Goal: Information Seeking & Learning: Learn about a topic

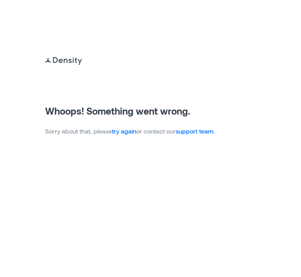
click at [123, 130] on link "try again" at bounding box center [124, 130] width 24 height 7
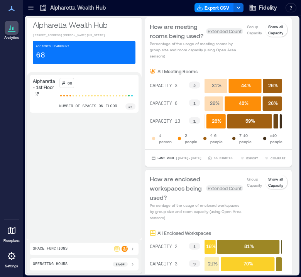
click at [28, 7] on icon at bounding box center [31, 8] width 8 height 8
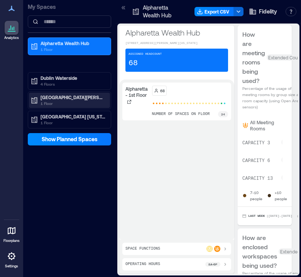
click at [59, 97] on p "[GEOGRAPHIC_DATA][PERSON_NAME]" at bounding box center [73, 97] width 65 height 6
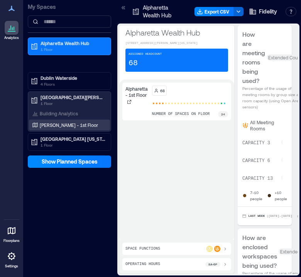
click at [54, 122] on p "[PERSON_NAME] - 1st Floor" at bounding box center [69, 125] width 58 height 6
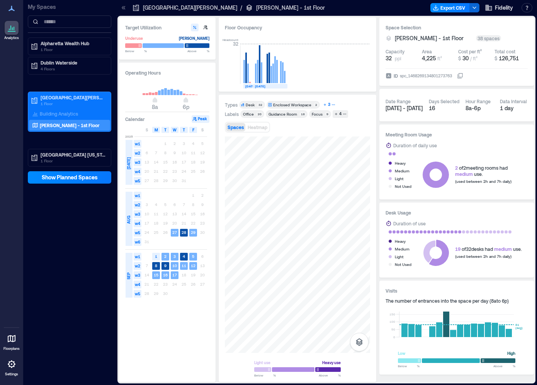
click at [301, 104] on icon "button" at bounding box center [333, 105] width 4 height 4
click at [280, 114] on div "Wellness Room" at bounding box center [280, 113] width 28 height 5
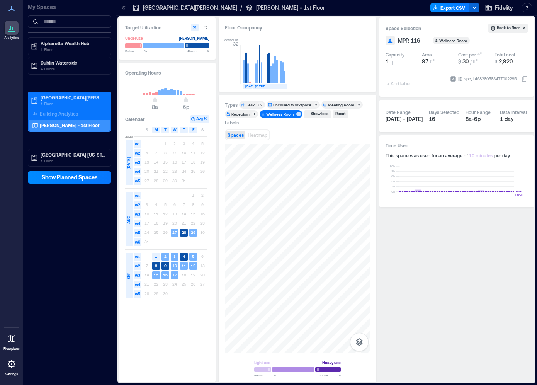
click at [280, 114] on div "Wellness Room" at bounding box center [280, 113] width 28 height 5
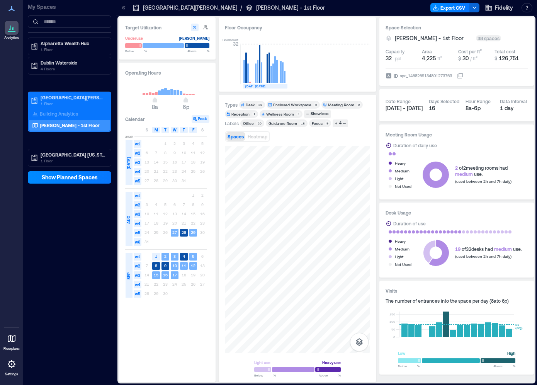
click at [301, 104] on div "Meeting Room" at bounding box center [341, 104] width 26 height 5
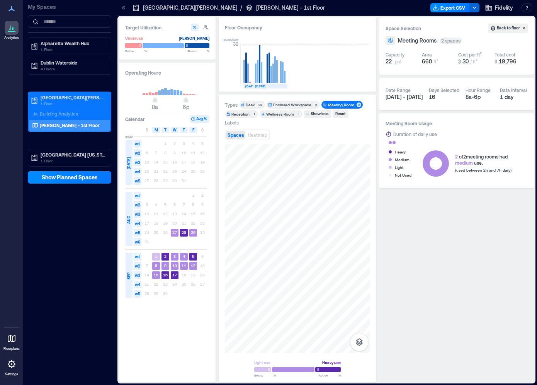
click at [301, 104] on div "Meeting Room" at bounding box center [341, 104] width 26 height 5
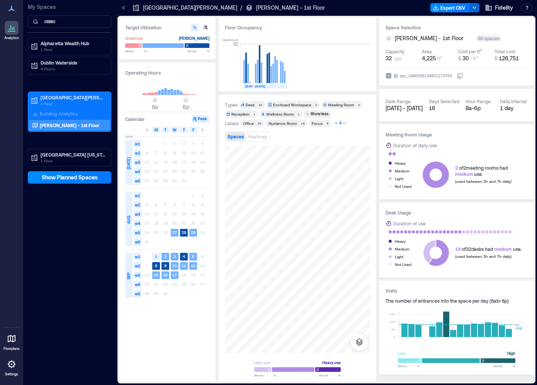
click at [301, 122] on div "4" at bounding box center [340, 123] width 5 height 7
click at [301, 121] on div "Focus" at bounding box center [317, 123] width 11 height 5
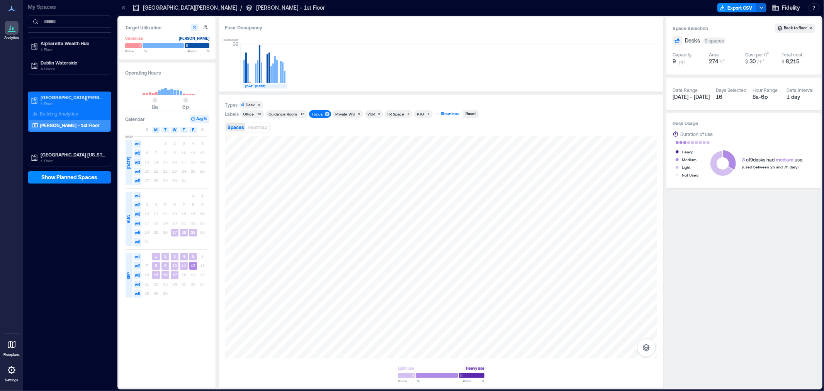
click at [301, 114] on div "Show less" at bounding box center [450, 113] width 20 height 7
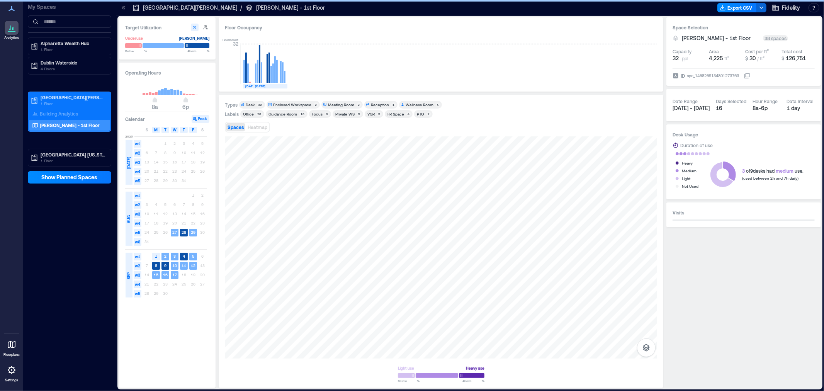
click at [301, 112] on div "Focus" at bounding box center [317, 113] width 11 height 5
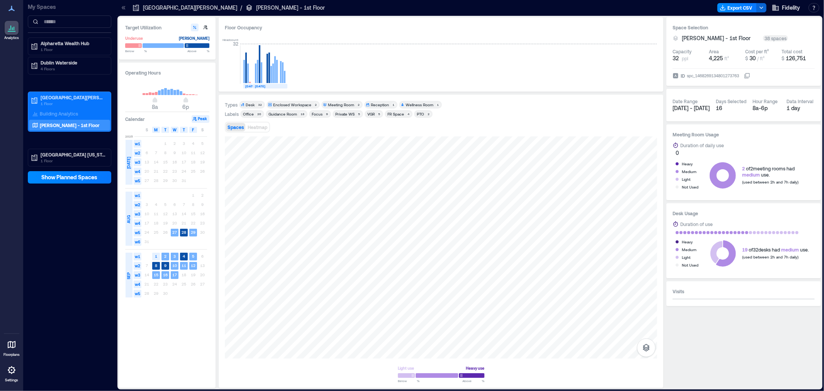
click at [301, 113] on div "9" at bounding box center [327, 114] width 5 height 5
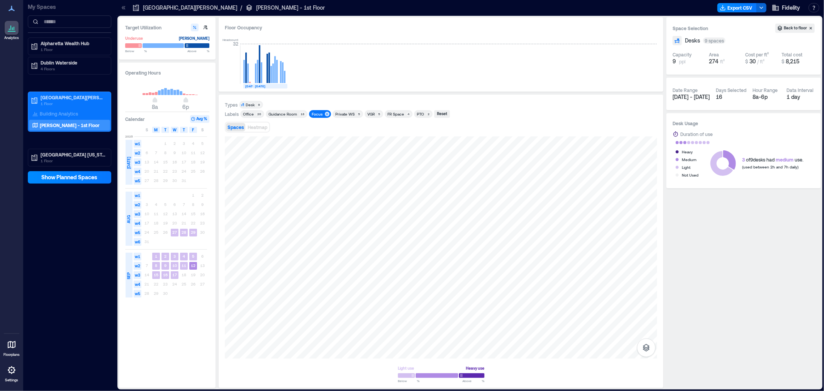
click at [301, 113] on div "9" at bounding box center [327, 114] width 5 height 5
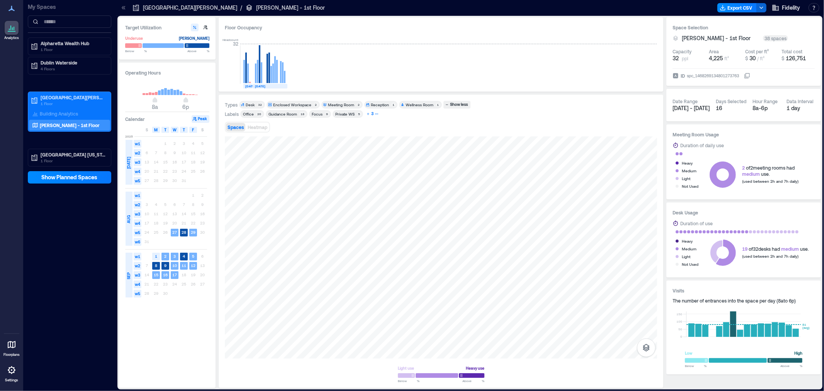
click at [301, 115] on div "3" at bounding box center [372, 113] width 5 height 7
click at [252, 115] on div "Office" at bounding box center [248, 113] width 11 height 5
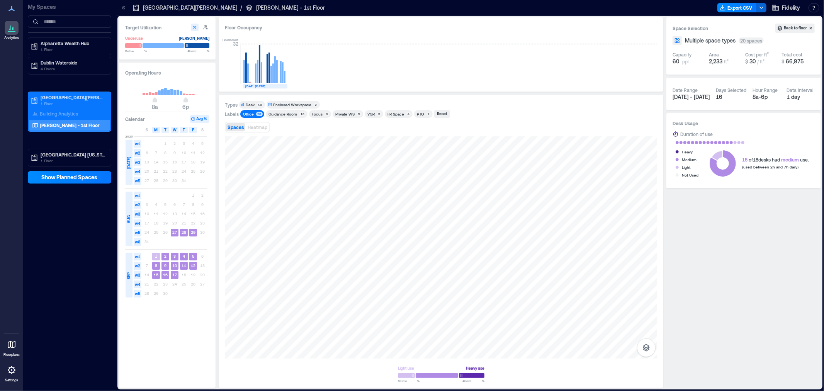
click at [252, 115] on div "Office" at bounding box center [248, 113] width 11 height 5
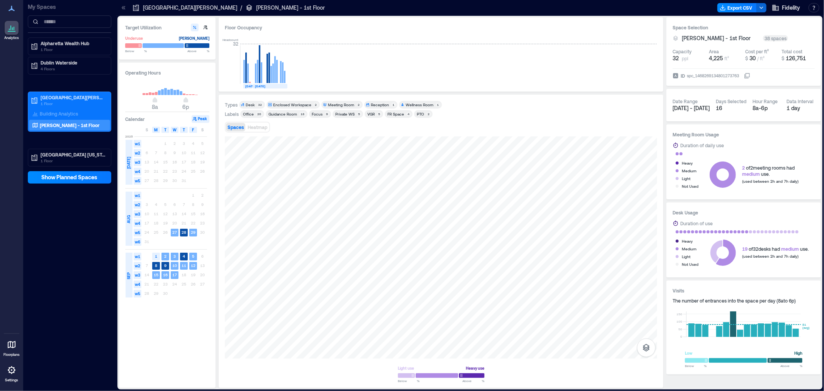
click at [296, 114] on div "Guidance Room" at bounding box center [282, 113] width 31 height 5
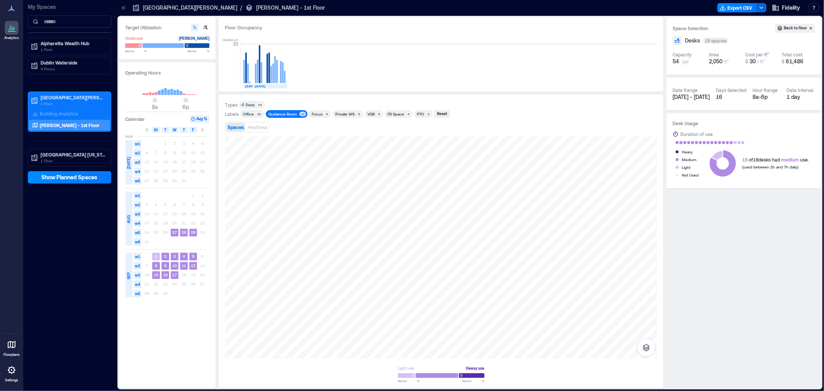
click at [290, 115] on div "Guidance Room" at bounding box center [282, 113] width 29 height 5
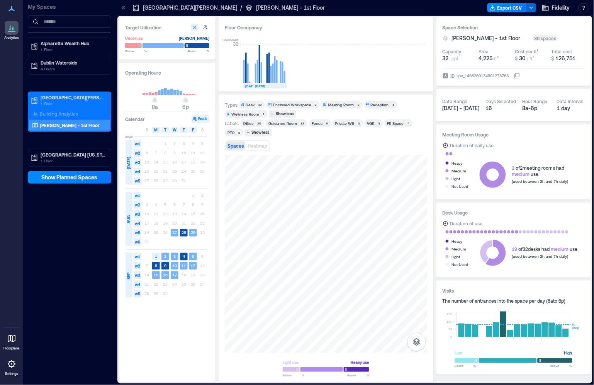
drag, startPoint x: 303, startPoint y: 32, endPoint x: 321, endPoint y: 56, distance: 29.4
click at [301, 32] on div "Floor Occupancy Headcount 32 AUG, 2025 SEP, 2025" at bounding box center [326, 54] width 215 height 74
click at [301, 124] on div "Focus" at bounding box center [317, 123] width 11 height 5
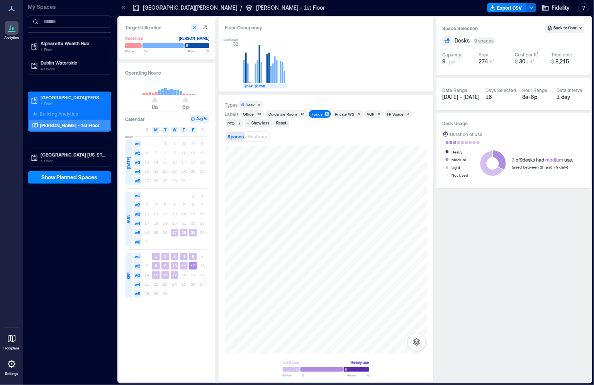
click at [301, 112] on div "Focus" at bounding box center [317, 113] width 11 height 5
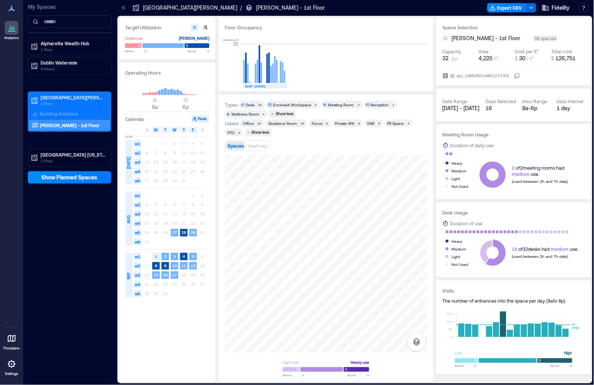
click at [301, 123] on div "VGR" at bounding box center [370, 123] width 7 height 5
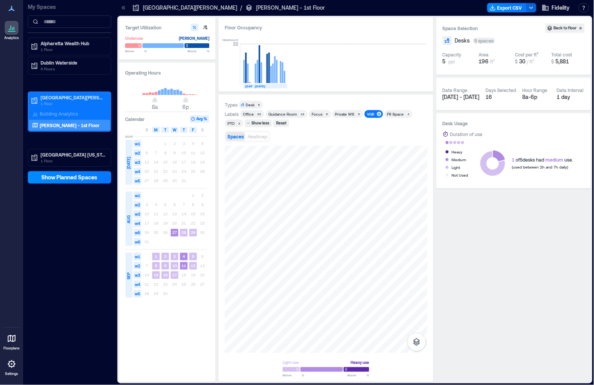
drag, startPoint x: 376, startPoint y: 61, endPoint x: 364, endPoint y: 62, distance: 12.0
click at [301, 61] on div "Headcount 32 AUG, 2025 SEP, 2025" at bounding box center [326, 59] width 202 height 51
click at [301, 115] on div "VGR" at bounding box center [371, 113] width 10 height 5
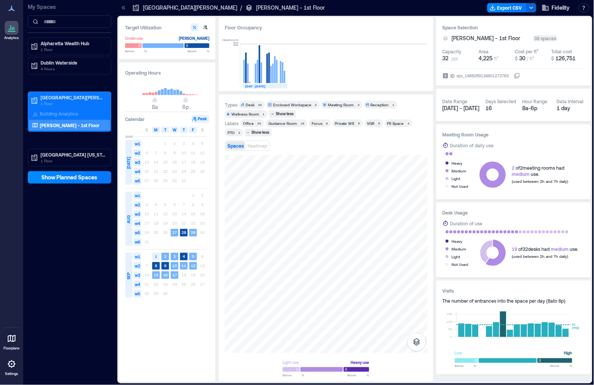
click at [301, 124] on div "Focus" at bounding box center [317, 123] width 11 height 5
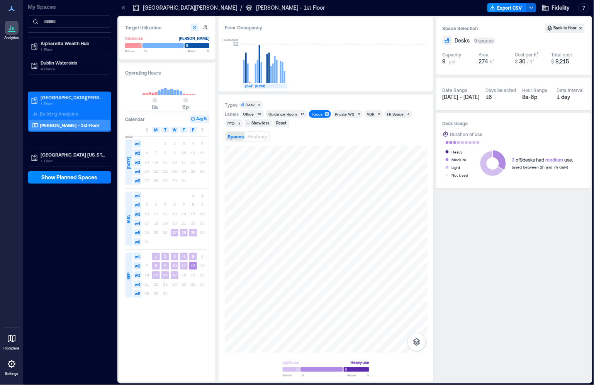
click at [301, 113] on div "Focus" at bounding box center [317, 113] width 11 height 5
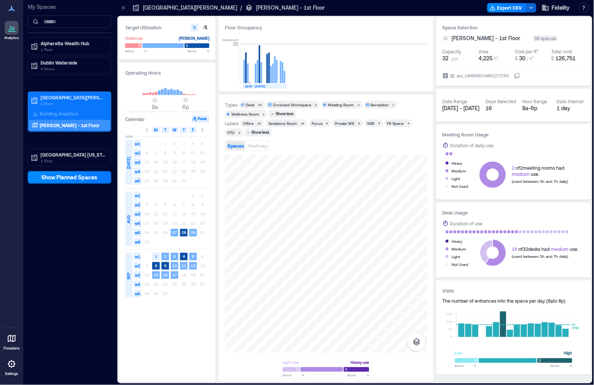
click at [301, 103] on div "Meeting Room" at bounding box center [341, 104] width 26 height 5
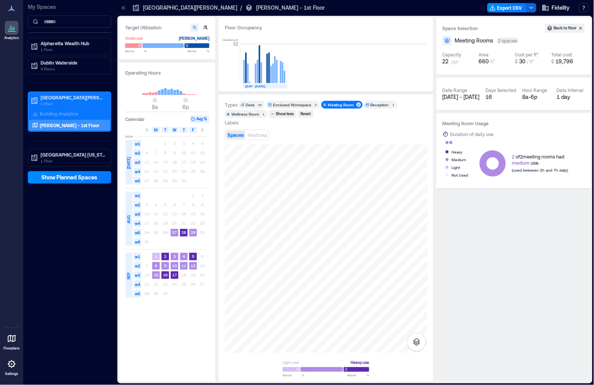
click at [301, 104] on div "Meeting Room" at bounding box center [341, 104] width 26 height 5
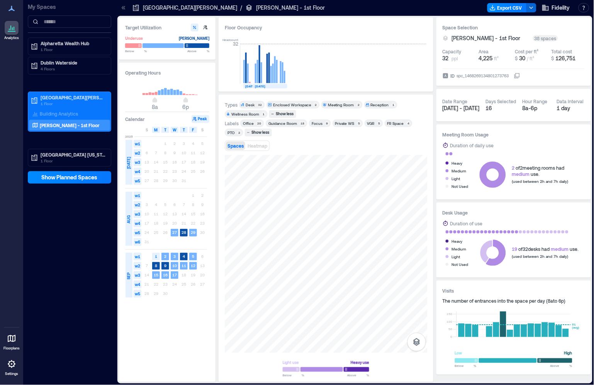
drag, startPoint x: 341, startPoint y: 19, endPoint x: 358, endPoint y: 15, distance: 17.8
click at [301, 19] on div "Floor Occupancy Headcount 32 AUG, 2025 SEP, 2025" at bounding box center [326, 54] width 215 height 74
